Goal: Communication & Community: Answer question/provide support

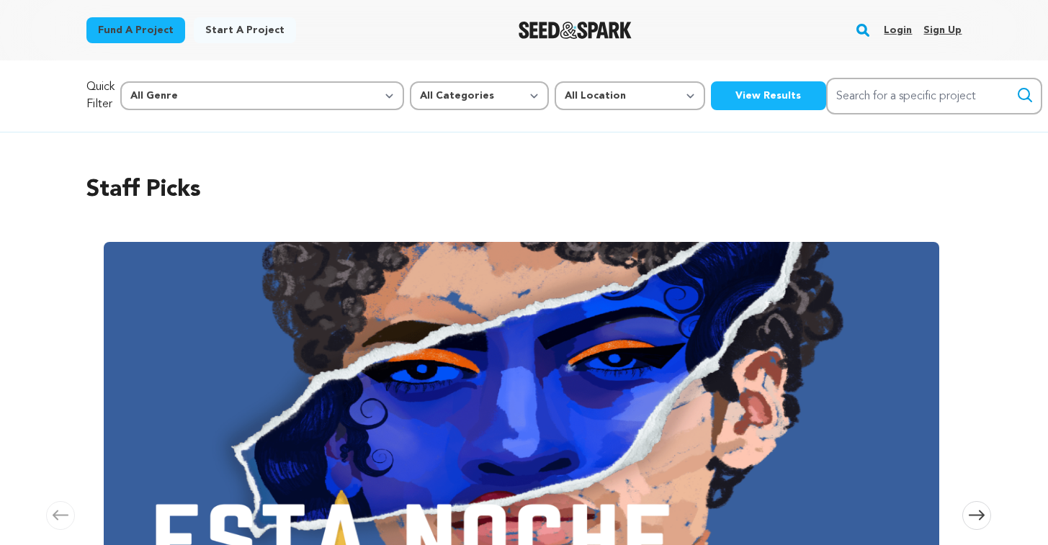
click at [900, 32] on link "Login" at bounding box center [898, 30] width 28 height 23
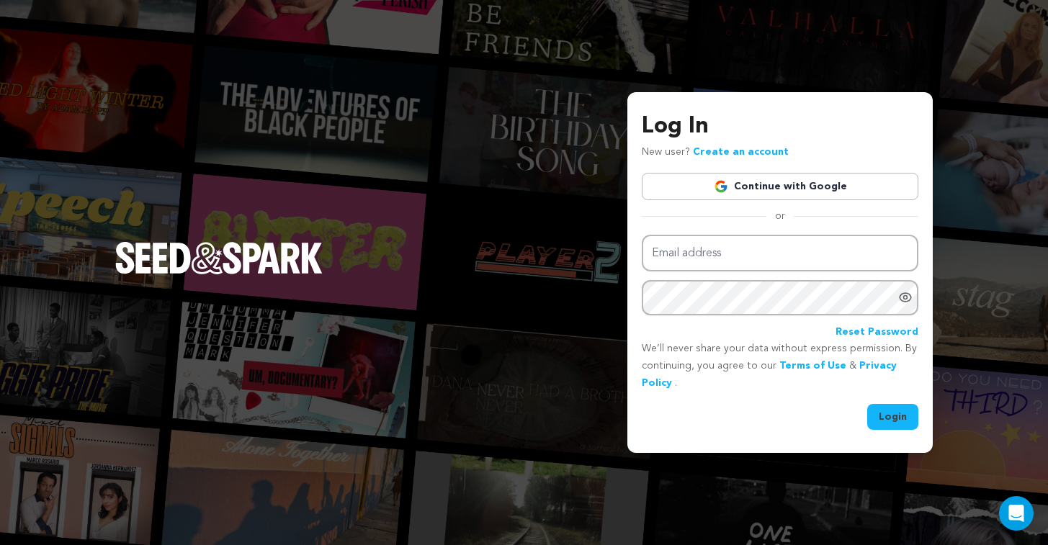
click at [741, 179] on link "Continue with Google" at bounding box center [780, 186] width 277 height 27
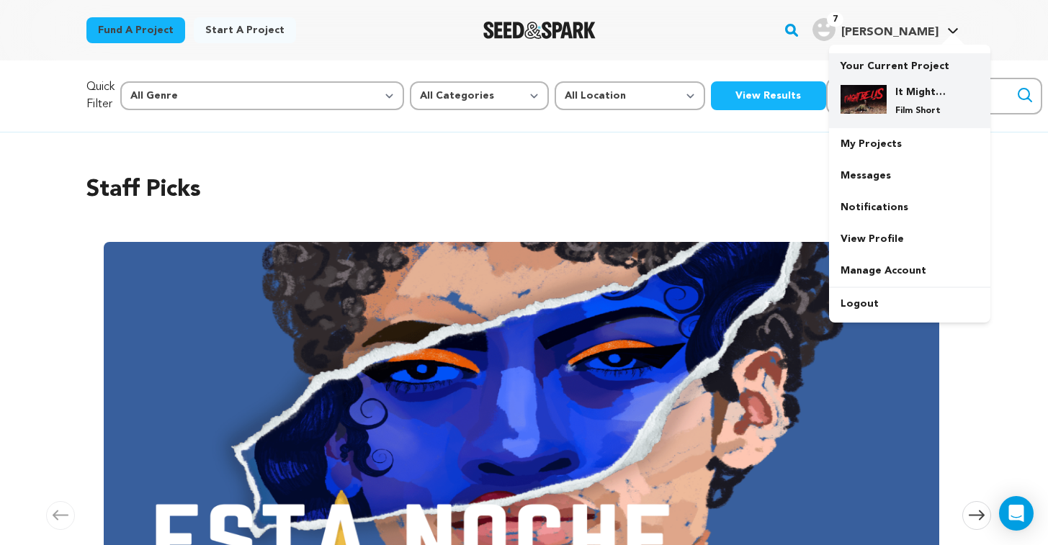
click at [901, 93] on h4 "It Might Be Us" at bounding box center [921, 92] width 52 height 14
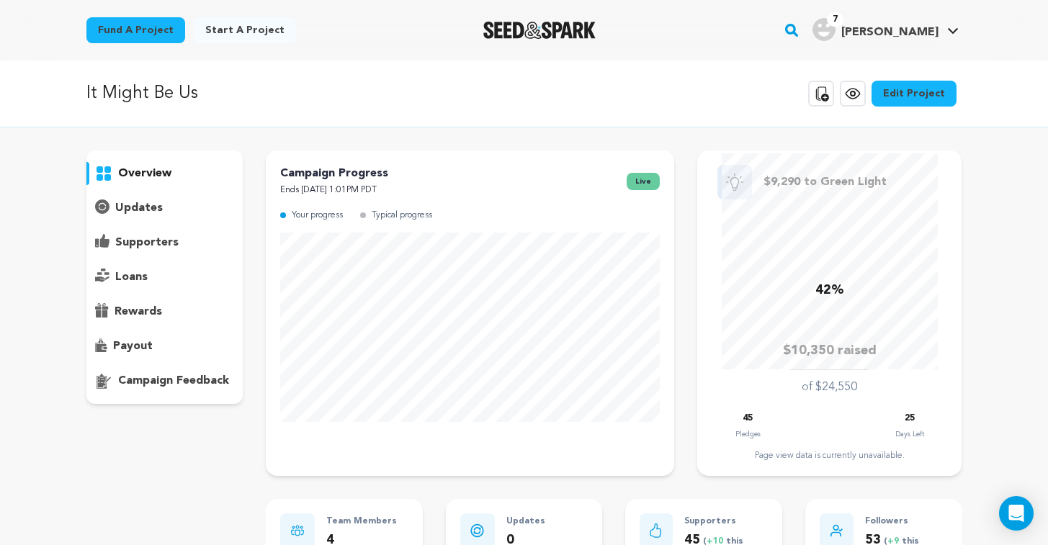
click at [121, 245] on p "supporters" at bounding box center [146, 242] width 63 height 17
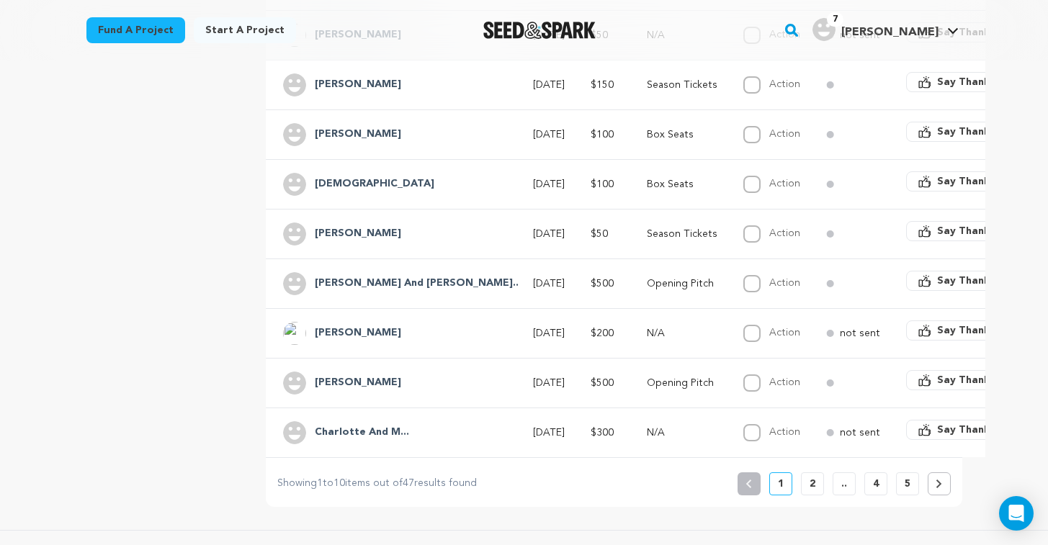
scroll to position [419, 0]
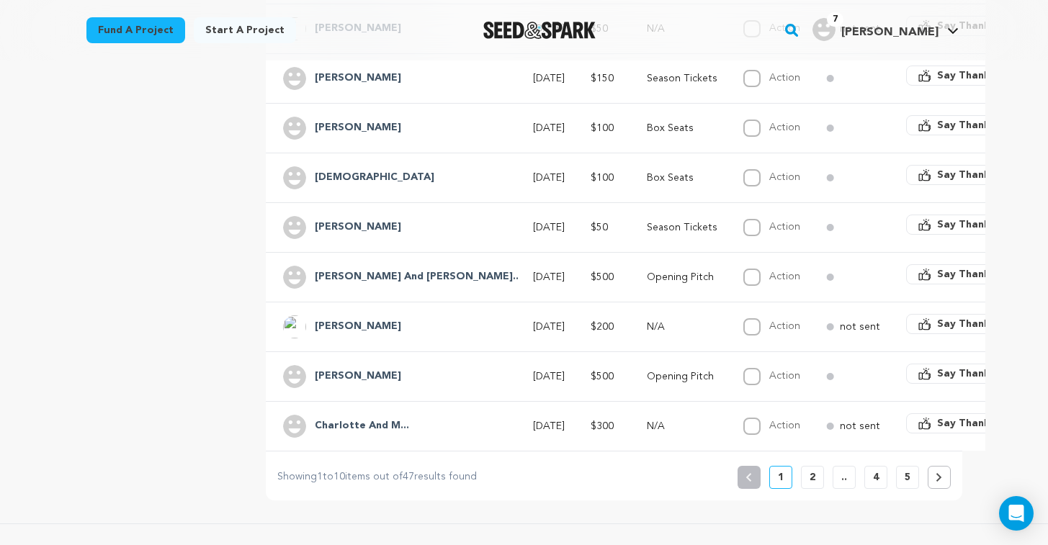
click at [816, 475] on button "2" at bounding box center [812, 477] width 23 height 23
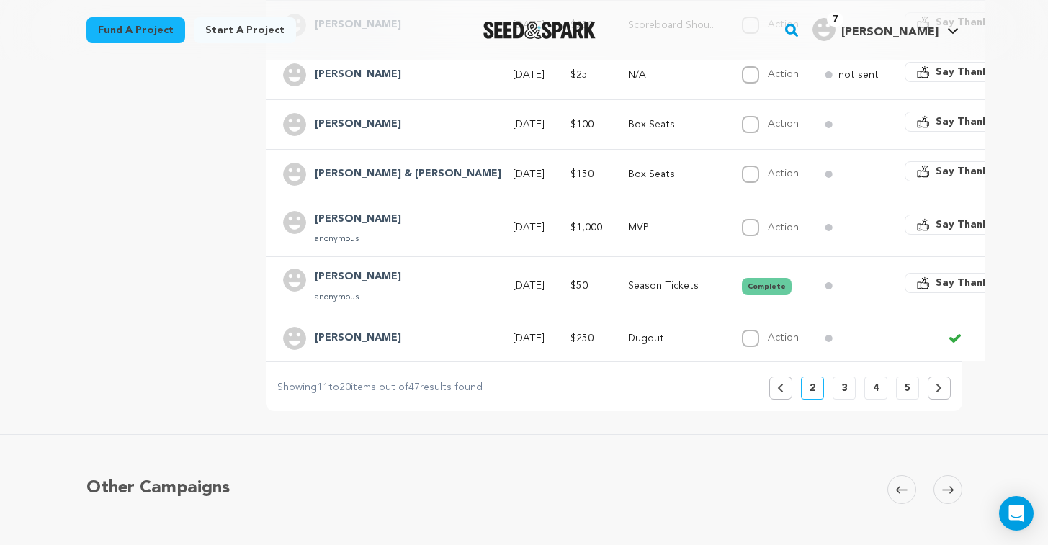
scroll to position [544, 0]
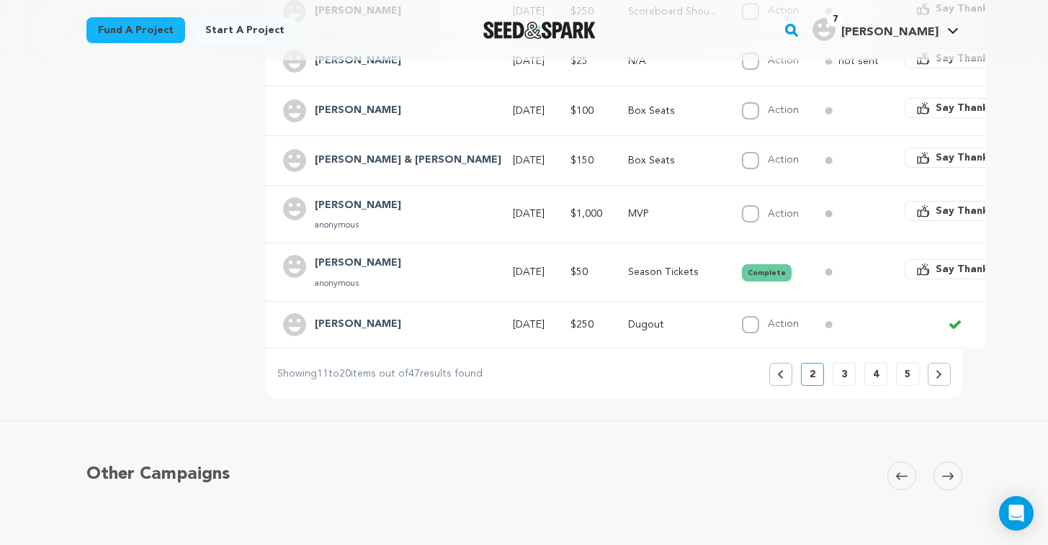
click at [847, 370] on button "3" at bounding box center [844, 374] width 23 height 23
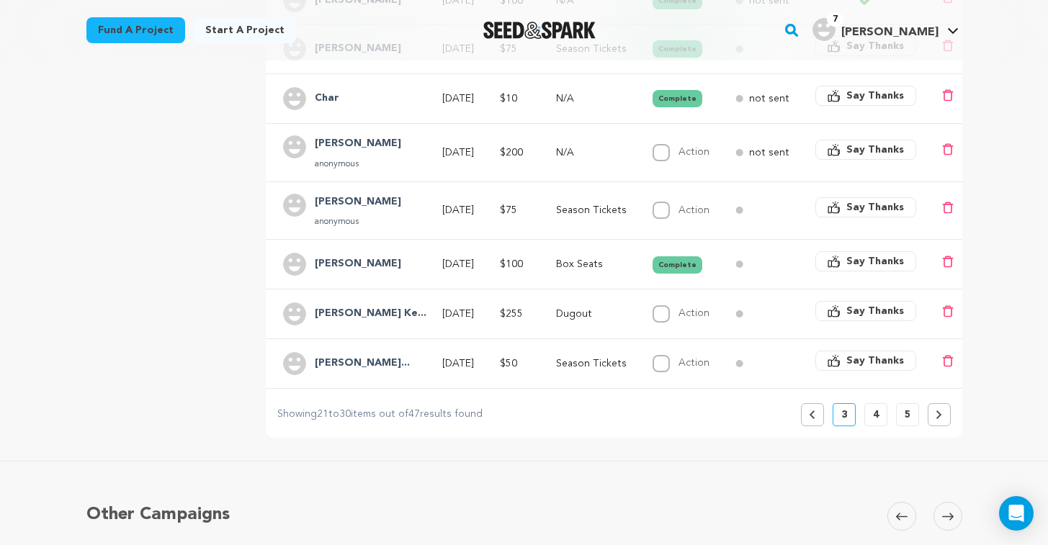
scroll to position [540, 0]
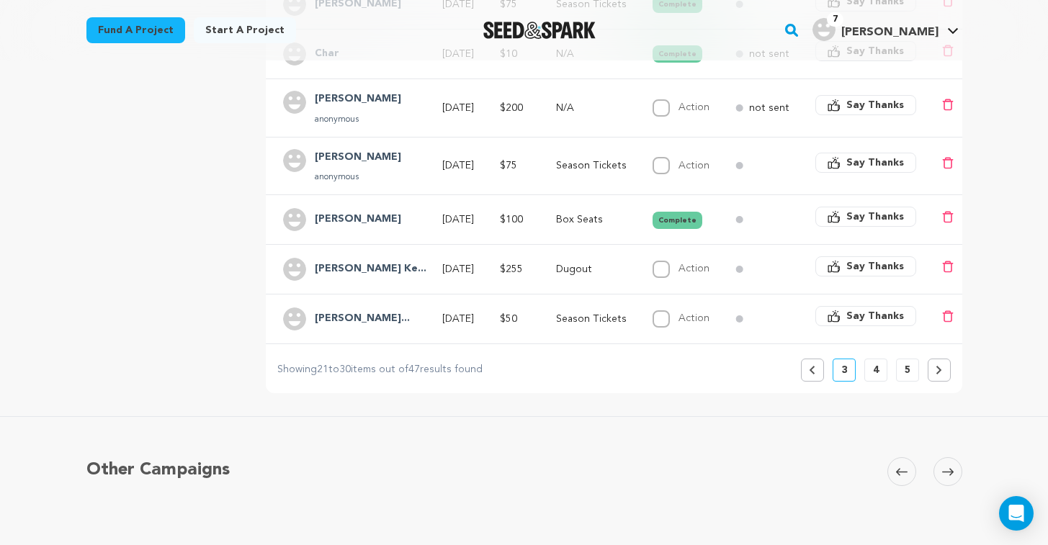
click at [873, 370] on p "4" at bounding box center [876, 370] width 6 height 14
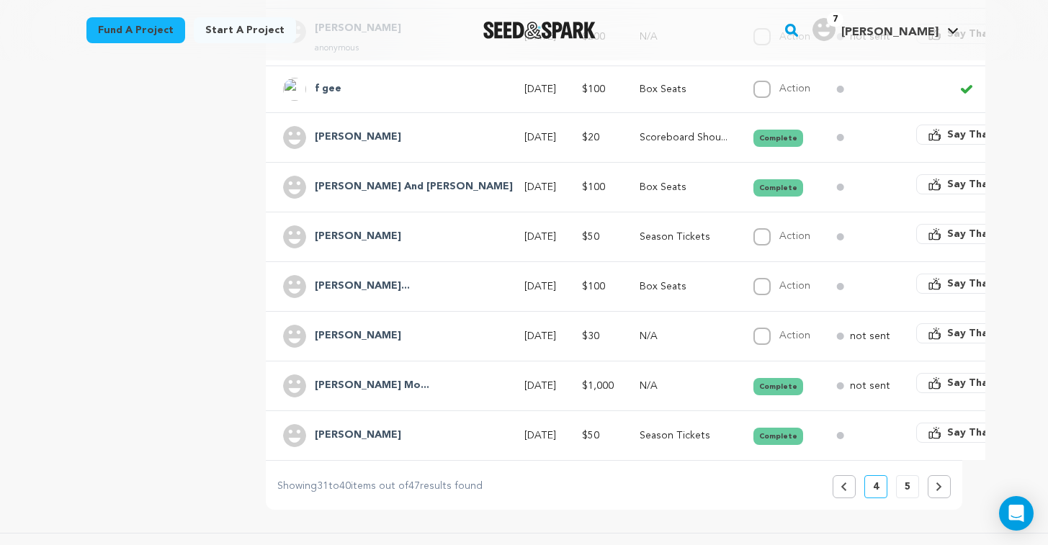
scroll to position [484, 0]
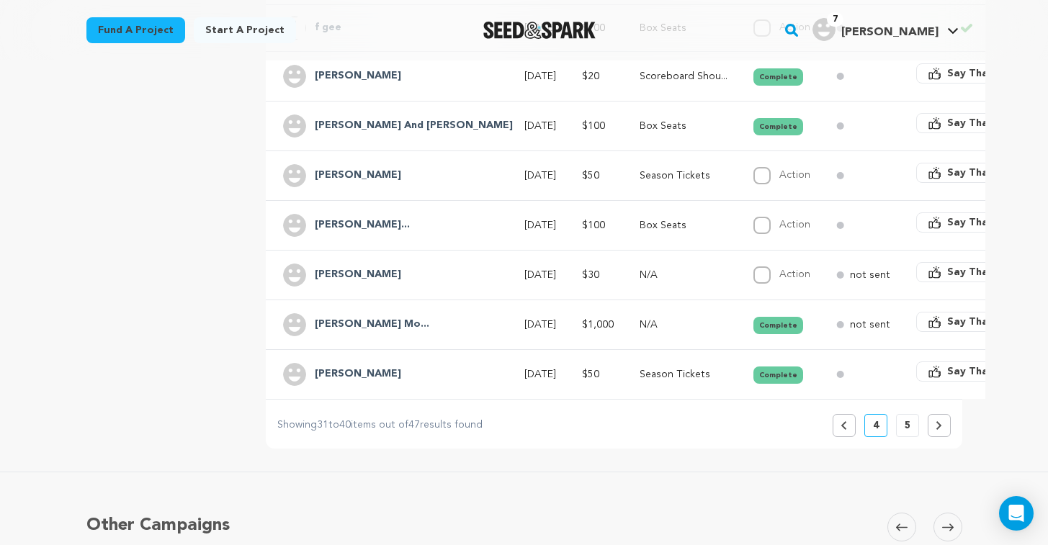
click at [908, 426] on p "5" at bounding box center [908, 426] width 6 height 14
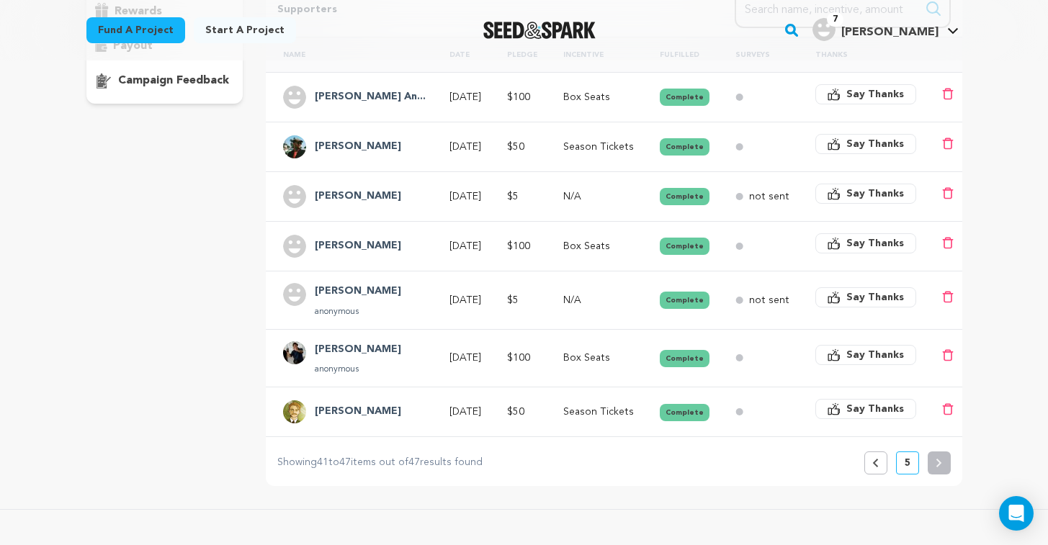
scroll to position [396, 0]
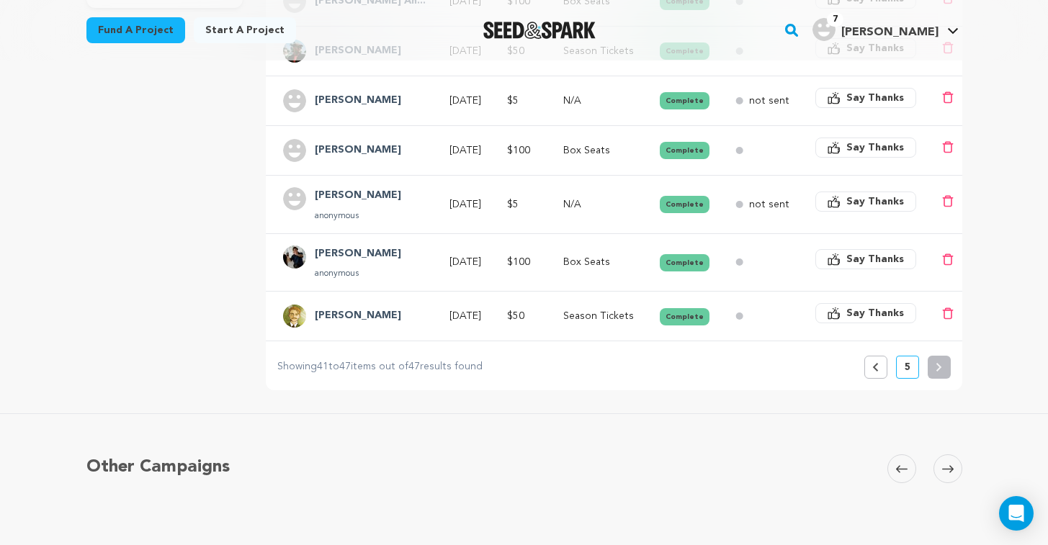
click at [873, 368] on icon at bounding box center [875, 367] width 6 height 9
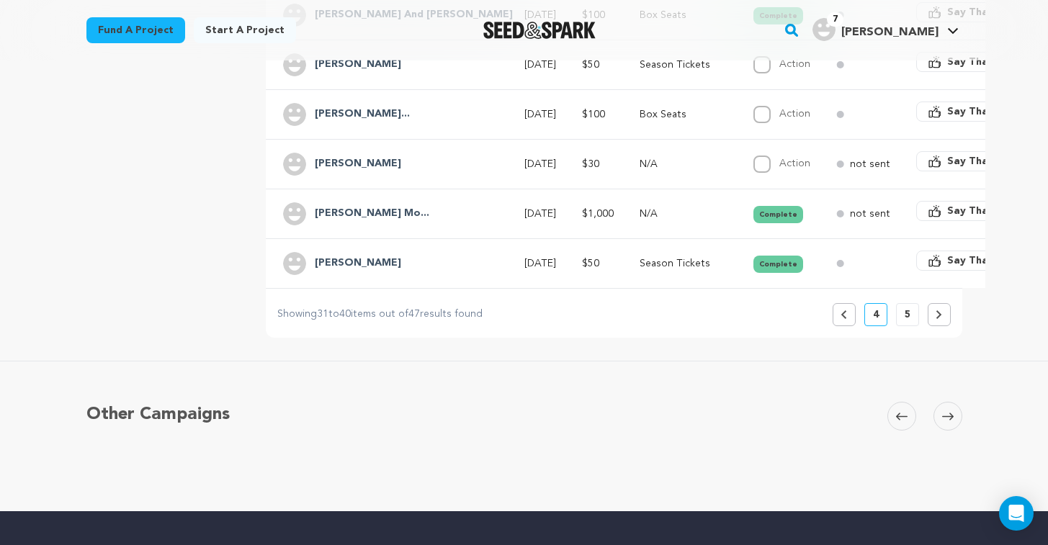
scroll to position [731, 0]
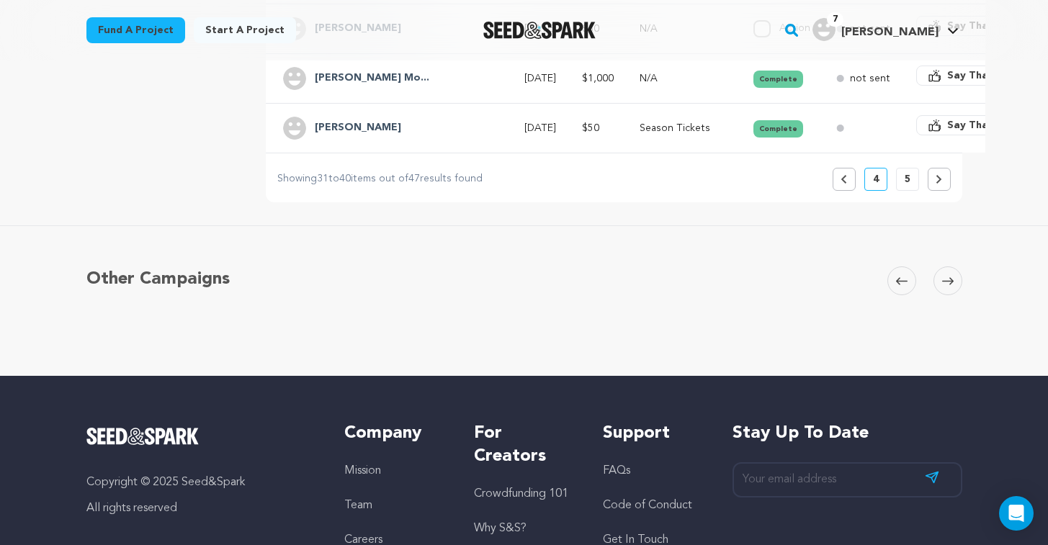
click at [852, 178] on button "Previous" at bounding box center [844, 179] width 23 height 23
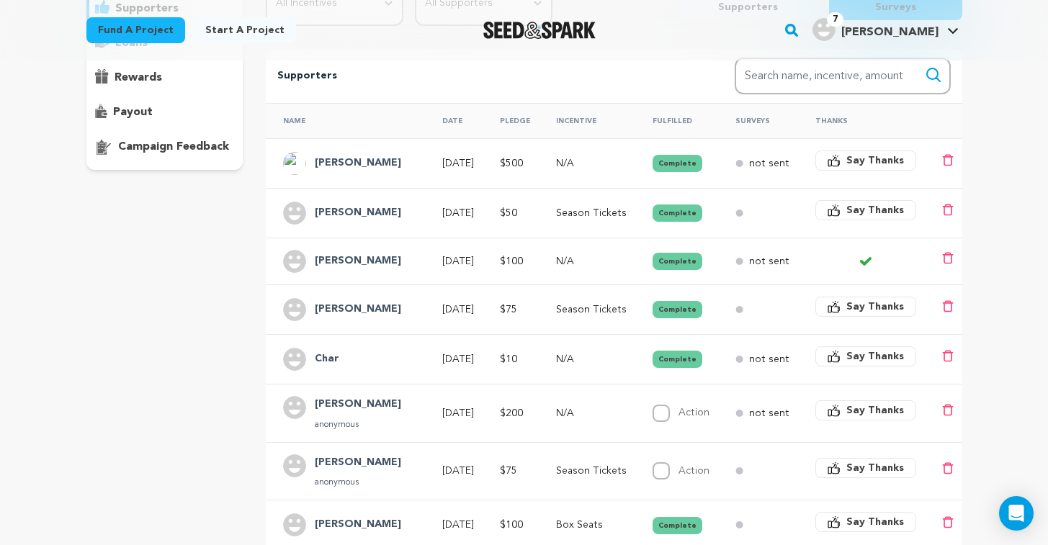
scroll to position [581, 0]
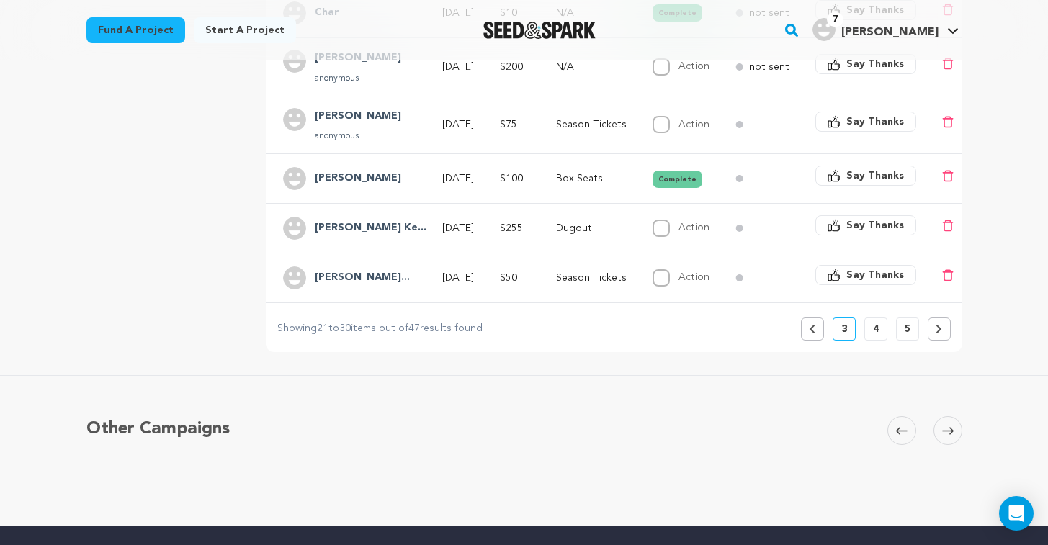
click at [819, 333] on button "Previous" at bounding box center [812, 329] width 23 height 23
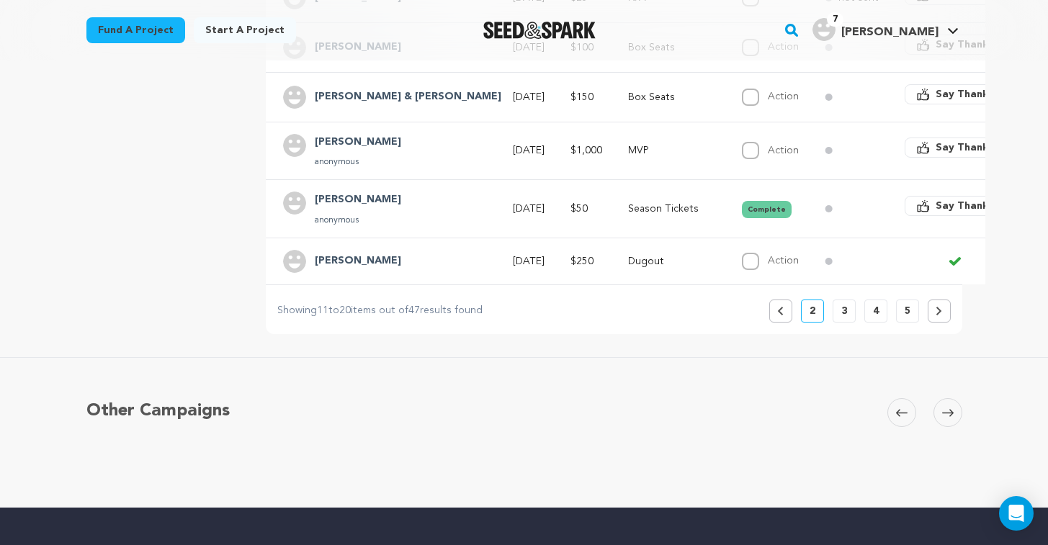
scroll to position [687, 0]
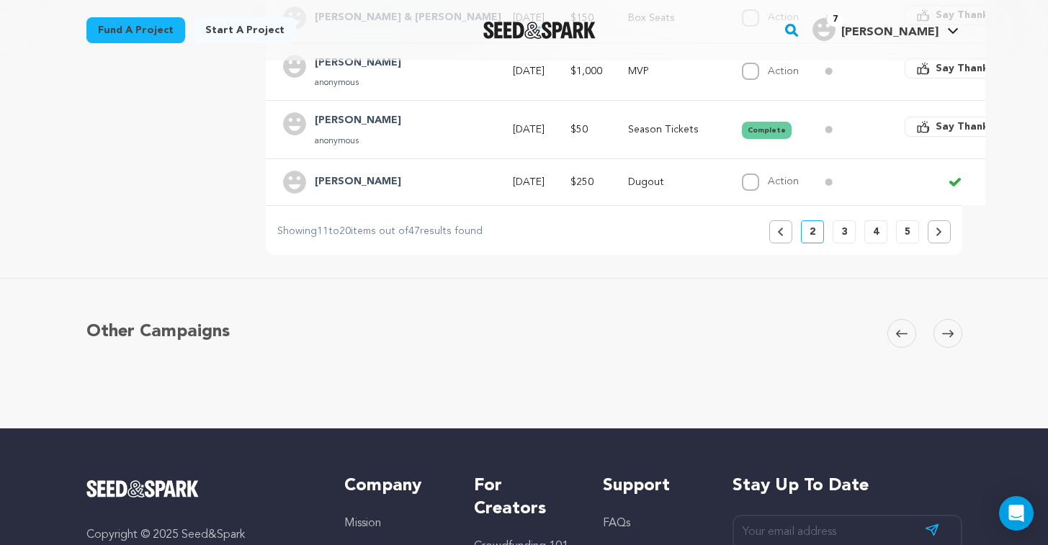
click at [783, 227] on button "Previous" at bounding box center [780, 231] width 23 height 23
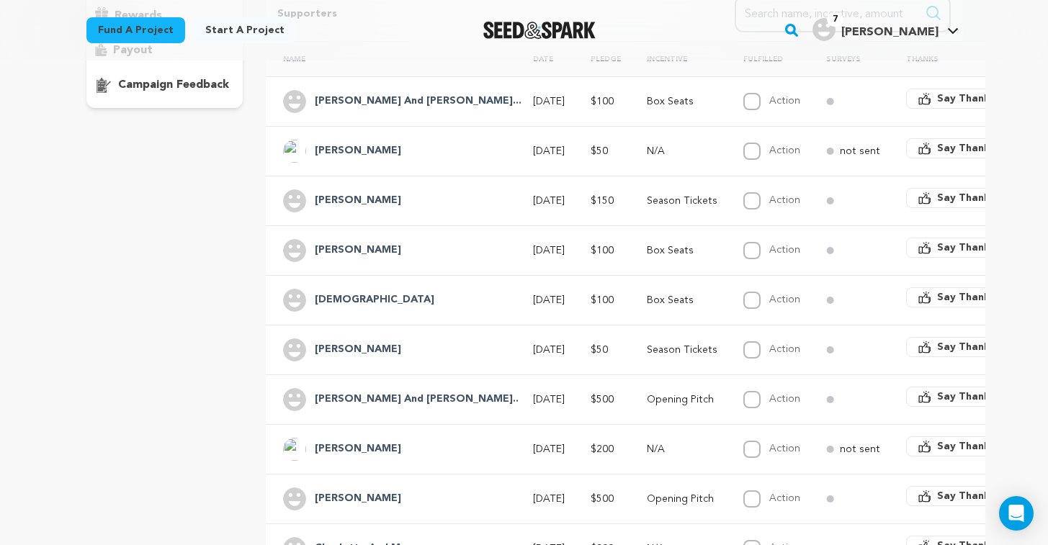
scroll to position [0, 0]
